Goal: Transaction & Acquisition: Subscribe to service/newsletter

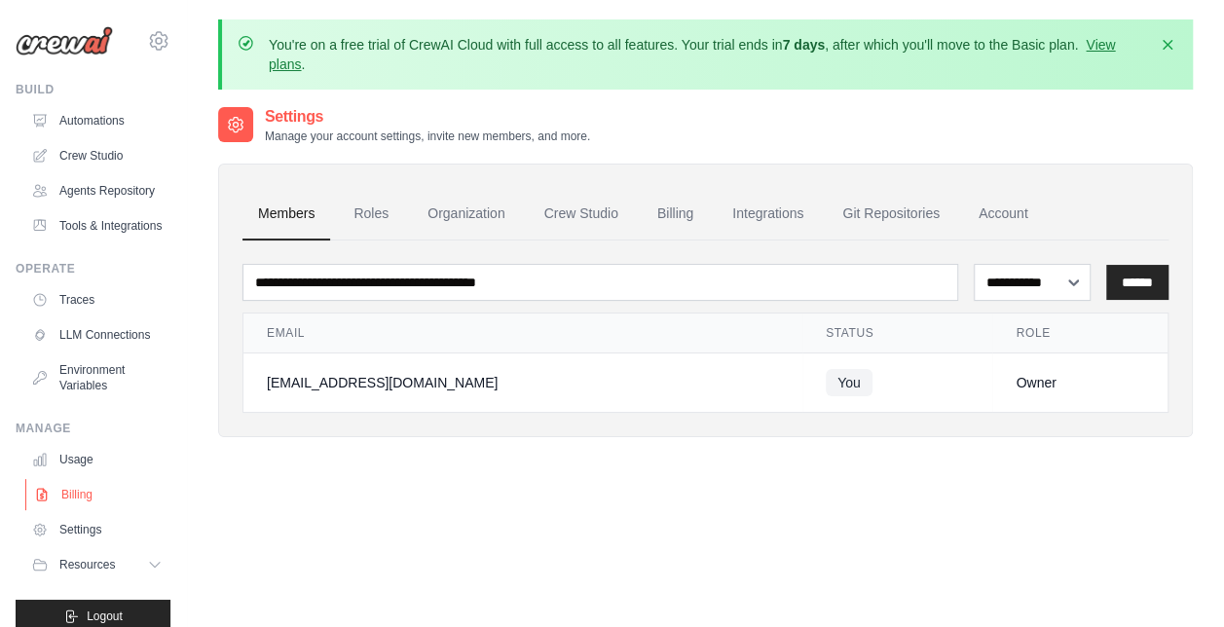
click at [74, 510] on link "Billing" at bounding box center [98, 494] width 147 height 31
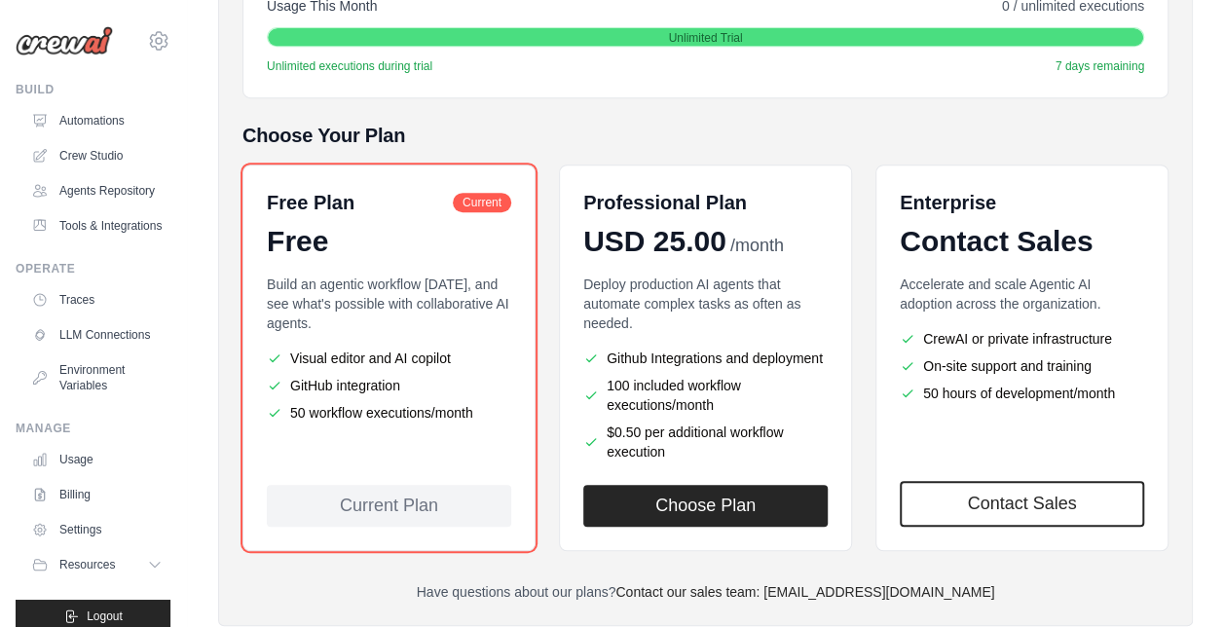
scroll to position [419, 0]
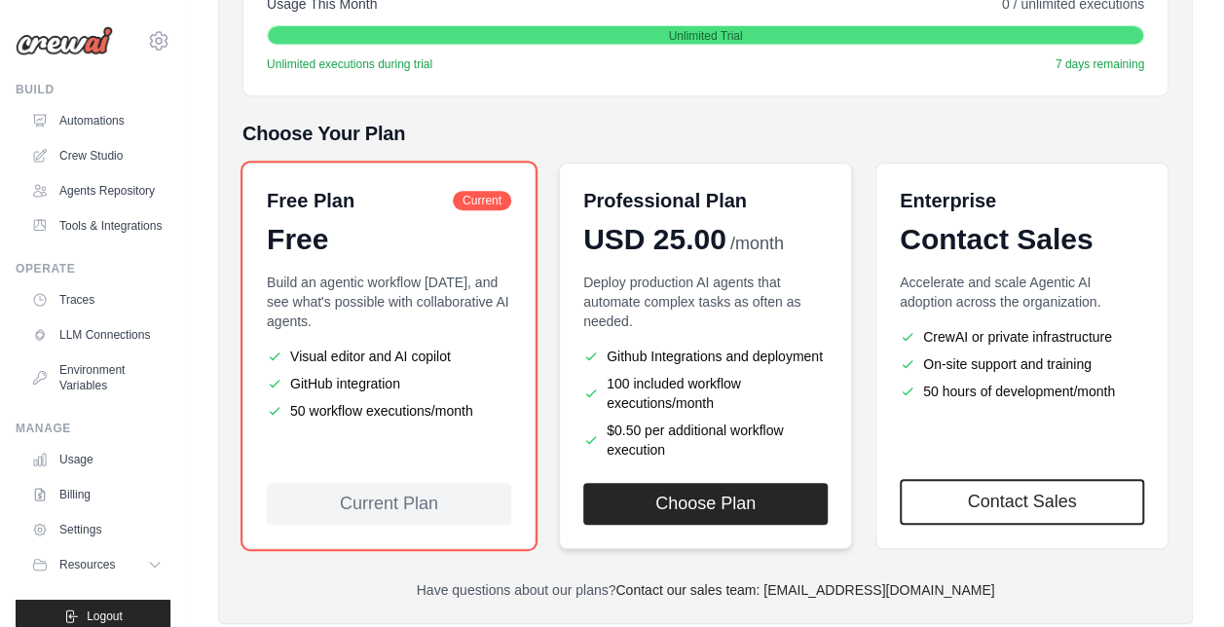
click at [759, 421] on li "$0.50 per additional workflow execution" at bounding box center [705, 440] width 244 height 39
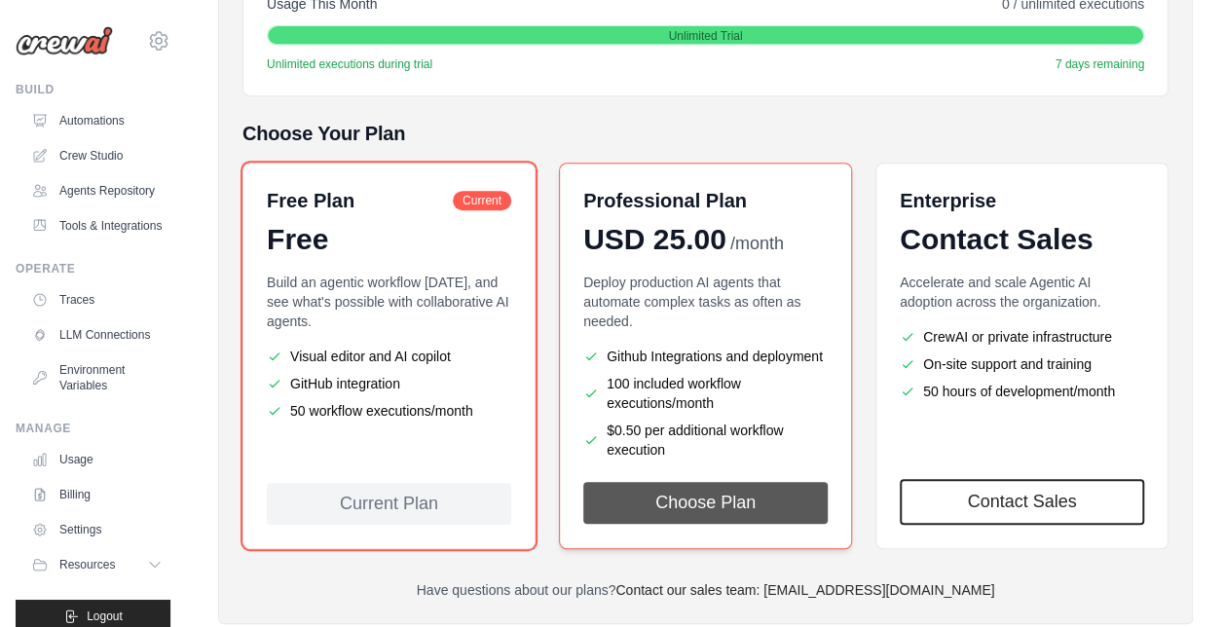
click at [726, 493] on button "Choose Plan" at bounding box center [705, 503] width 244 height 42
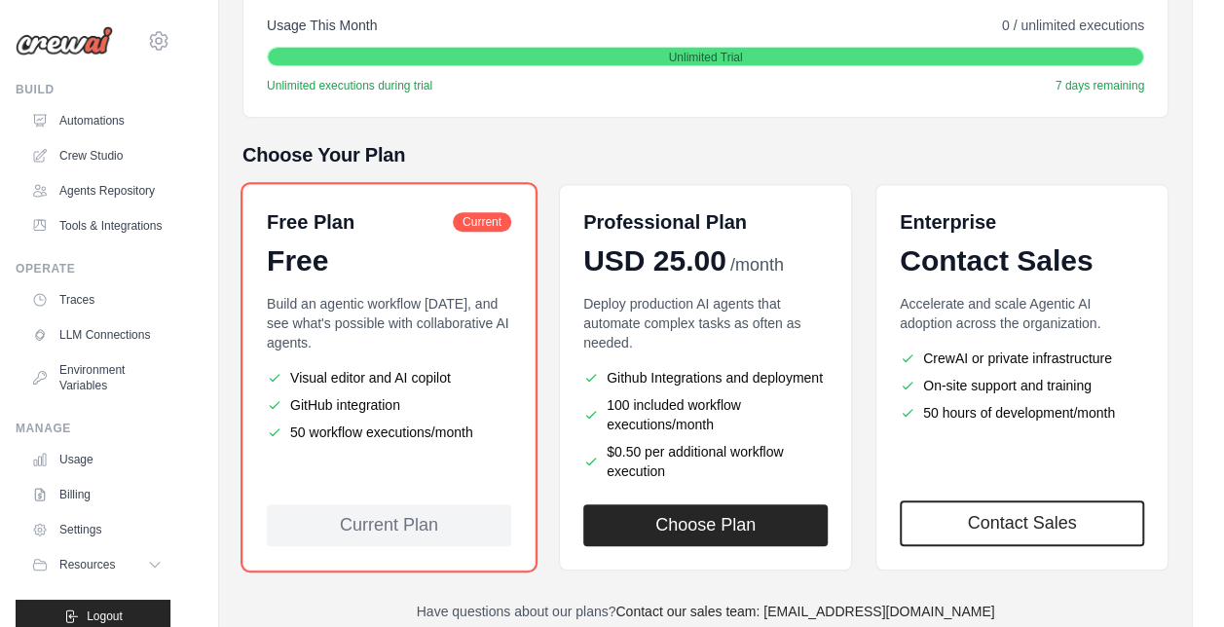
scroll to position [404, 0]
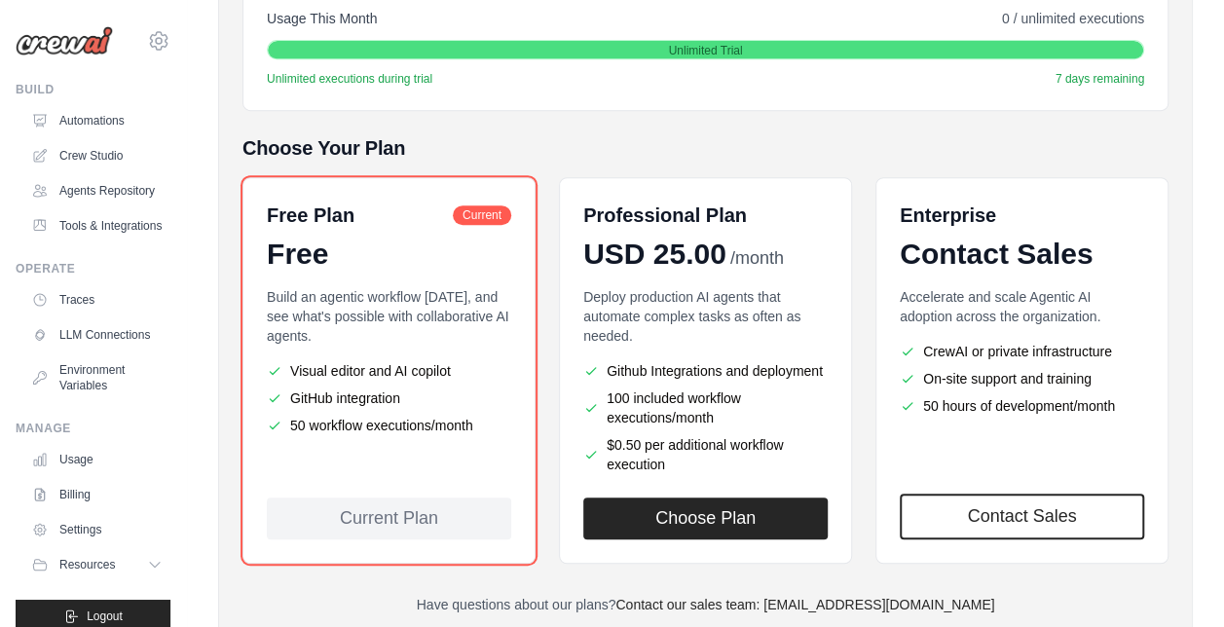
click at [481, 522] on div "Current Plan" at bounding box center [389, 518] width 244 height 42
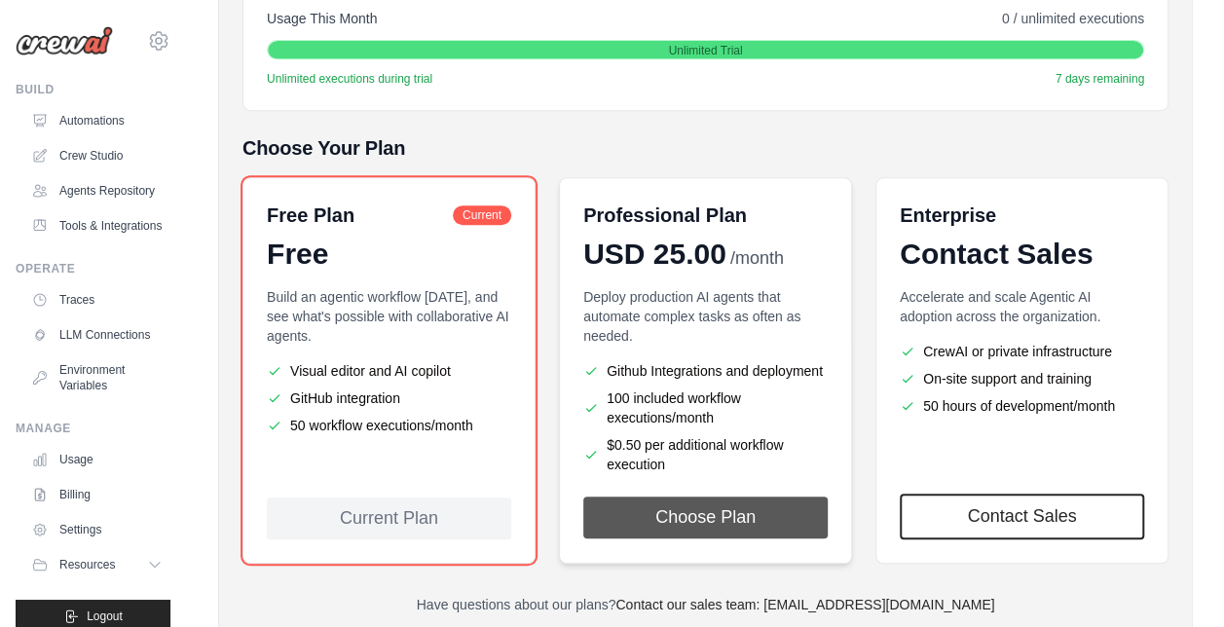
click at [776, 518] on button "Choose Plan" at bounding box center [705, 517] width 244 height 42
